Goal: Check status: Check status

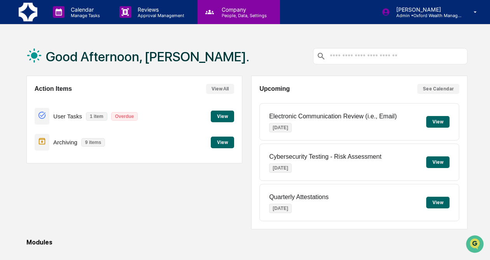
click at [220, 16] on p "People, Data, Settings" at bounding box center [242, 15] width 55 height 5
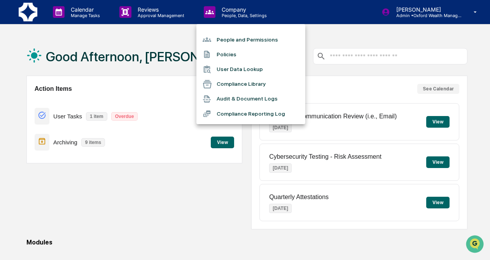
click at [165, 13] on div at bounding box center [245, 130] width 490 height 260
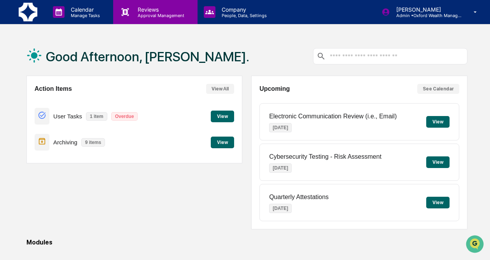
click at [155, 13] on p "Approval Management" at bounding box center [159, 15] width 57 height 5
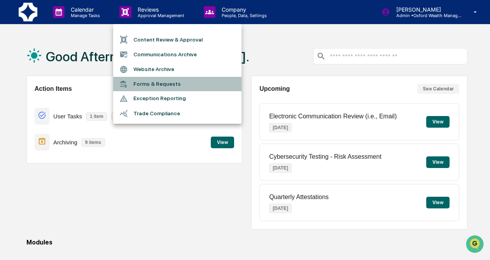
click at [160, 84] on li "Forms & Requests" at bounding box center [177, 84] width 128 height 14
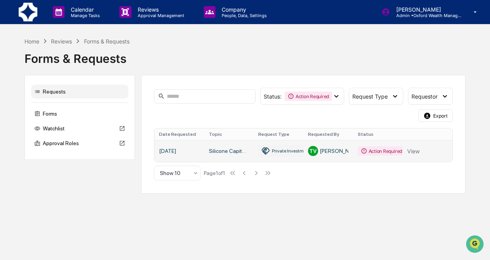
click at [252, 151] on link at bounding box center [303, 151] width 298 height 22
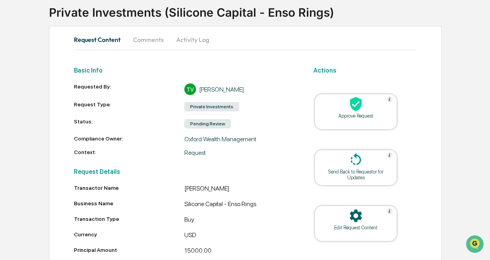
scroll to position [49, 0]
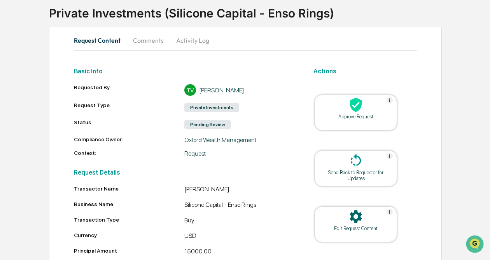
click at [197, 40] on button "Activity Log" at bounding box center [192, 40] width 45 height 19
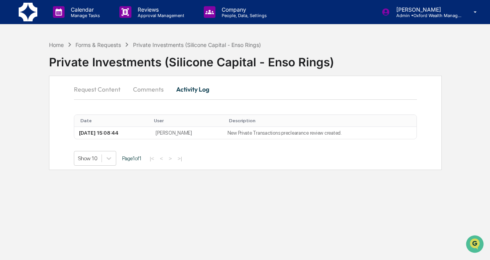
scroll to position [0, 0]
